Goal: Find specific page/section: Find specific page/section

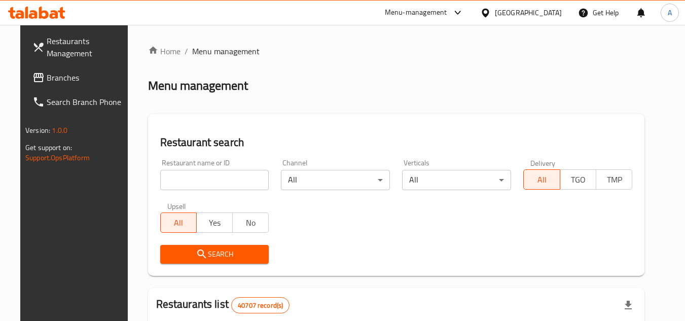
click at [461, 13] on icon at bounding box center [457, 13] width 6 height 4
click at [464, 14] on icon at bounding box center [458, 13] width 12 height 12
click at [464, 18] on icon at bounding box center [458, 13] width 12 height 12
click at [549, 10] on div "[GEOGRAPHIC_DATA]" at bounding box center [528, 12] width 67 height 11
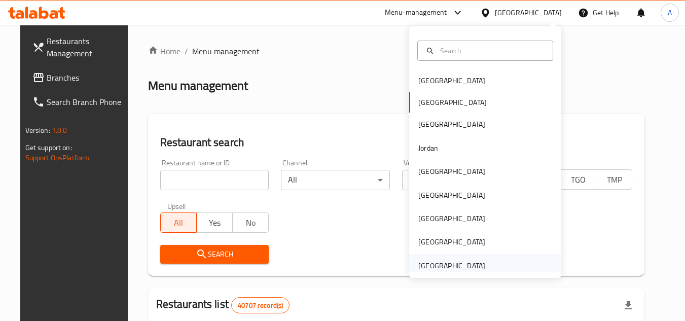
click at [445, 268] on div "[GEOGRAPHIC_DATA]" at bounding box center [451, 265] width 67 height 11
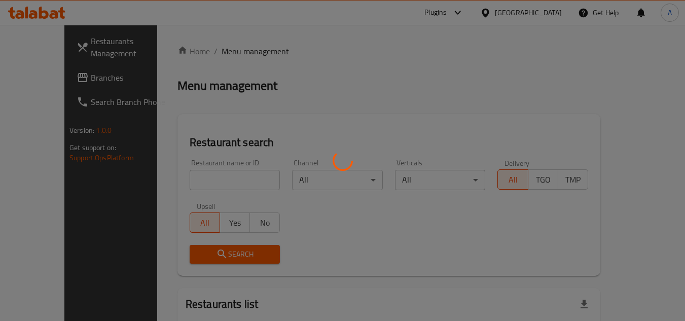
click at [461, 10] on div at bounding box center [342, 160] width 685 height 321
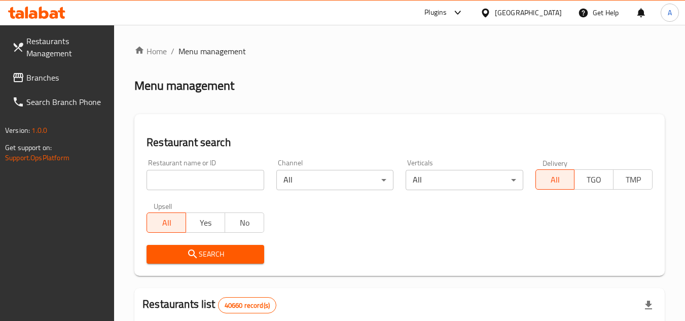
click at [461, 12] on icon at bounding box center [457, 13] width 6 height 4
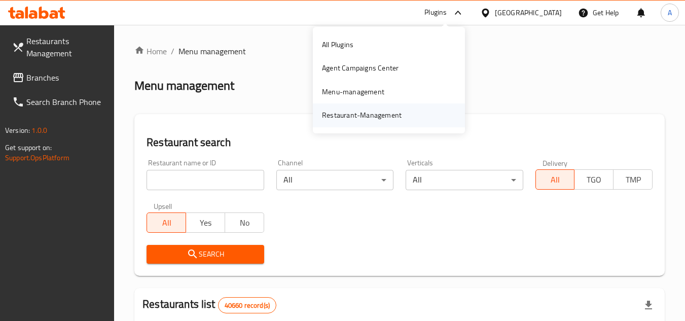
click at [362, 116] on div "Restaurant-Management" at bounding box center [362, 115] width 80 height 11
